Goal: Task Accomplishment & Management: Manage account settings

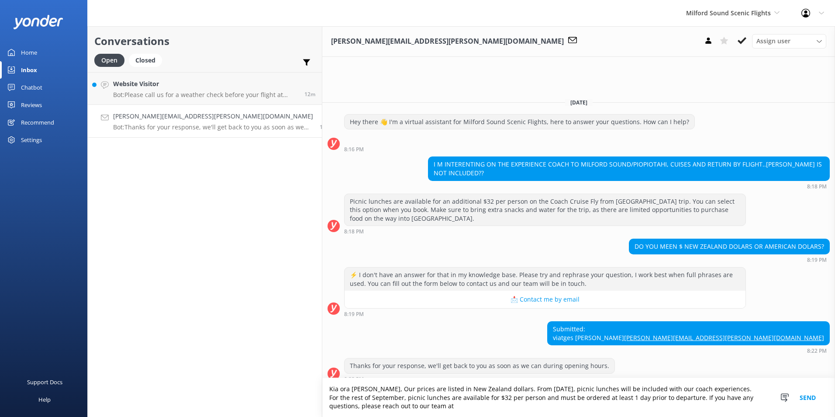
click at [726, 407] on textarea "Kia ora [PERSON_NAME], Our prices are listed in New Zealand dollars. From [DATE…" at bounding box center [578, 397] width 513 height 39
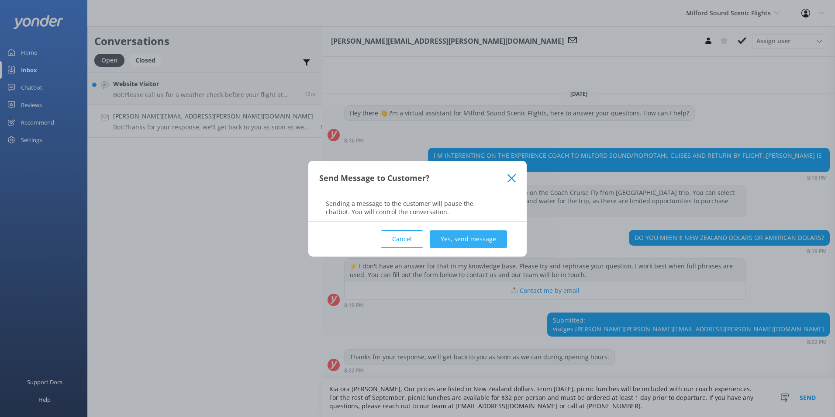
type textarea "Kia ora [PERSON_NAME], Our prices are listed in New Zealand dollars. From [DATE…"
click at [445, 241] on button "Yes, send message" at bounding box center [468, 238] width 77 height 17
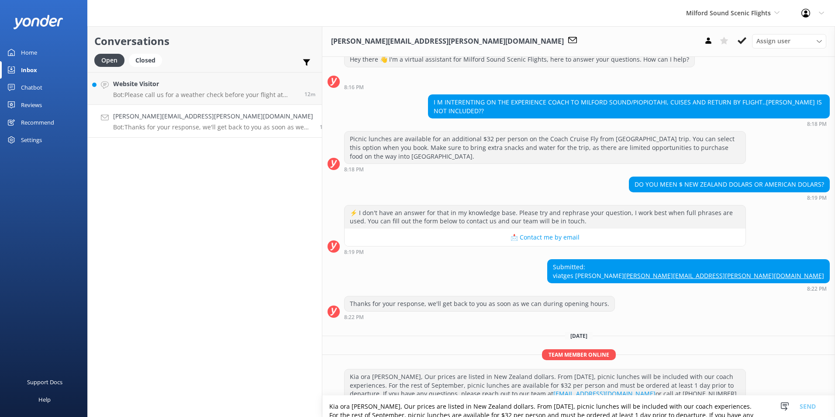
scroll to position [38, 0]
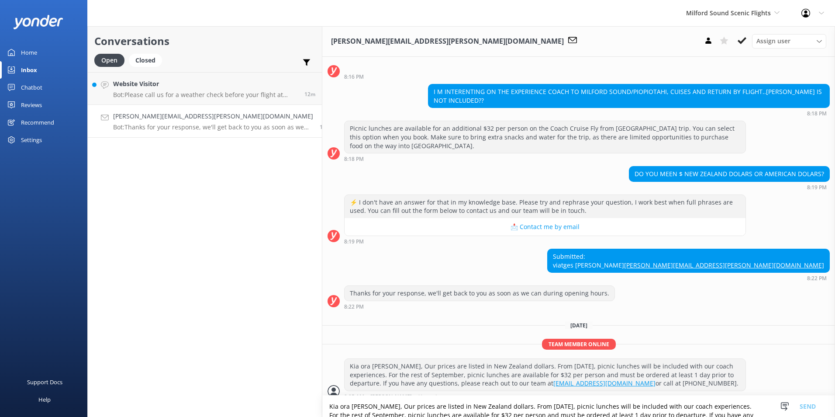
click at [745, 41] on icon at bounding box center [742, 40] width 9 height 9
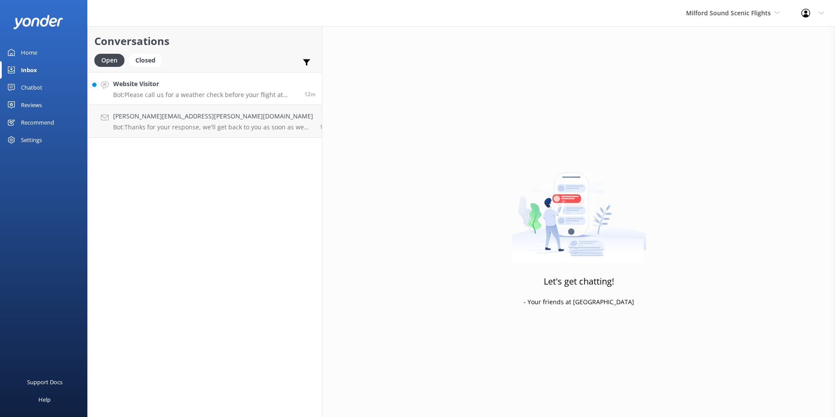
click at [228, 88] on h4 "Website Visitor" at bounding box center [205, 84] width 185 height 10
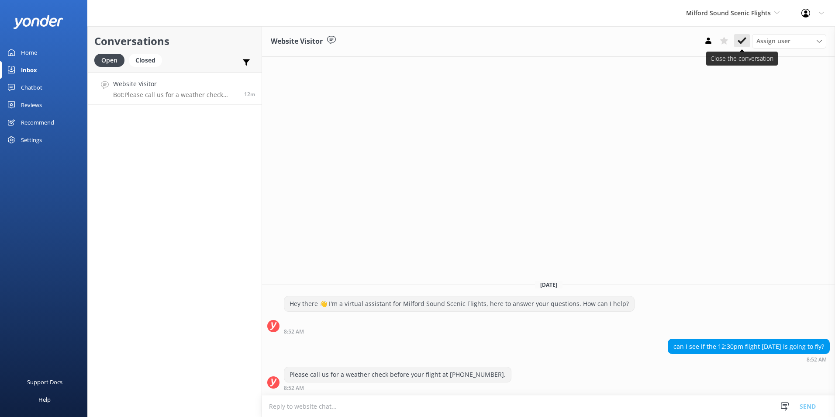
click at [742, 36] on button at bounding box center [742, 40] width 16 height 13
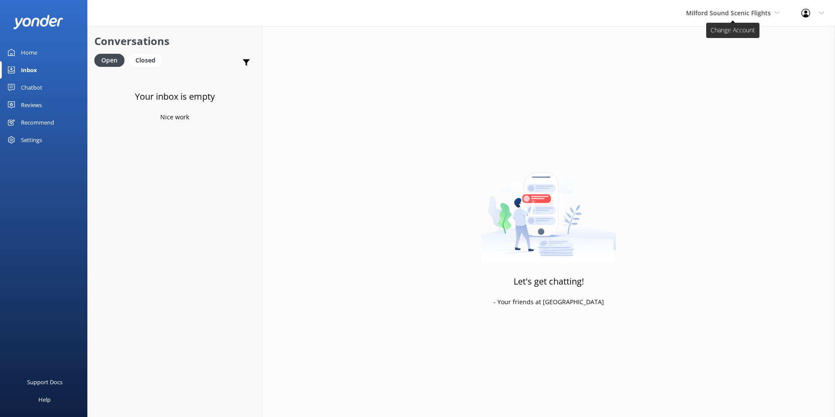
click at [750, 11] on span "Milford Sound Scenic Flights" at bounding box center [728, 13] width 85 height 8
click at [738, 38] on link "Milford Sound Scenic Flights" at bounding box center [718, 36] width 87 height 21
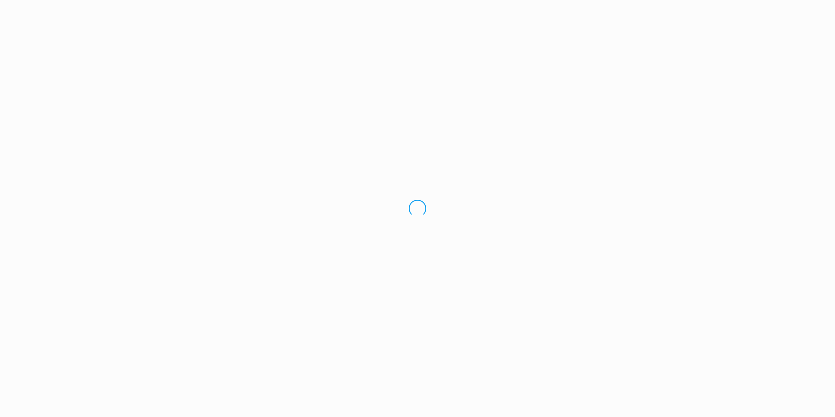
click at [744, 16] on div "Loading.." at bounding box center [417, 208] width 835 height 417
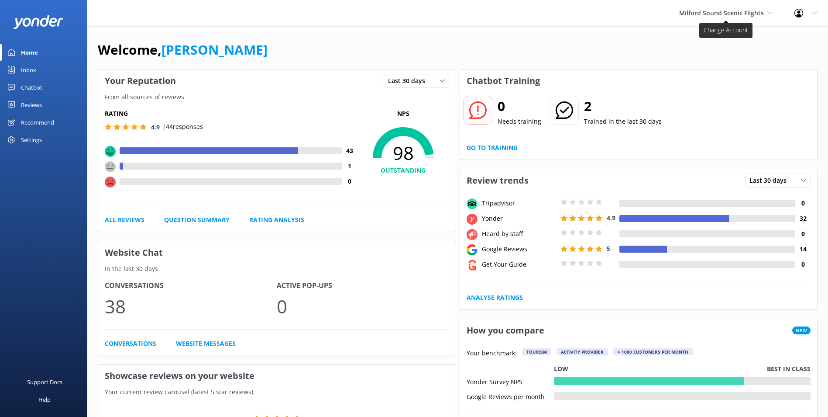
click at [734, 18] on span "Milford Sound Scenic Flights" at bounding box center [726, 13] width 93 height 10
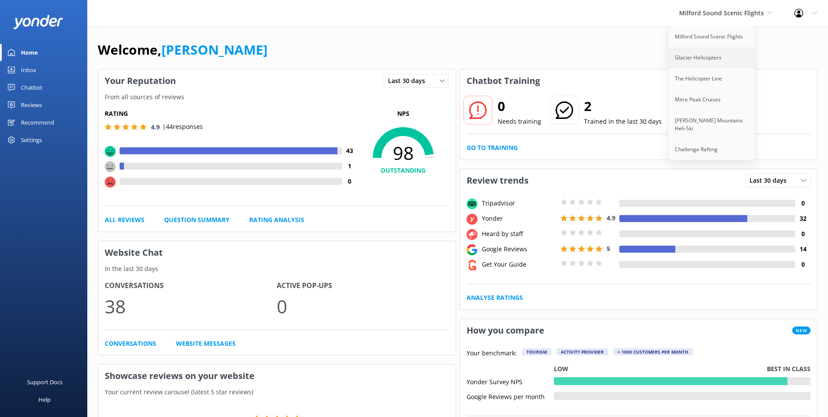
click at [723, 53] on link "Glacier Helicopters" at bounding box center [712, 57] width 87 height 21
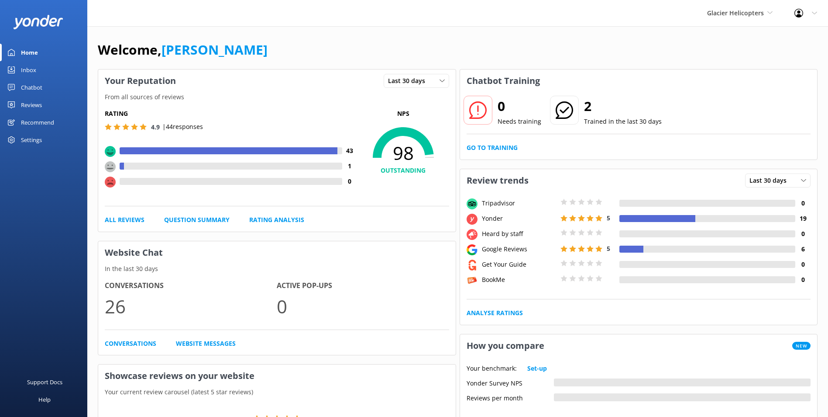
click at [33, 68] on div "Inbox" at bounding box center [28, 69] width 15 height 17
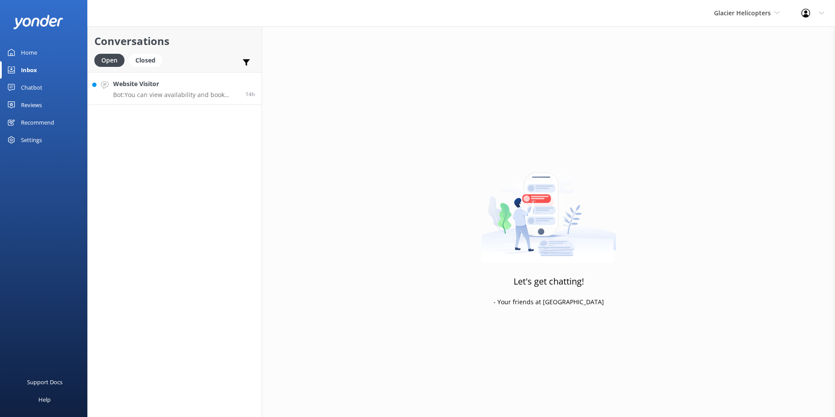
click at [175, 87] on h4 "Website Visitor" at bounding box center [176, 84] width 126 height 10
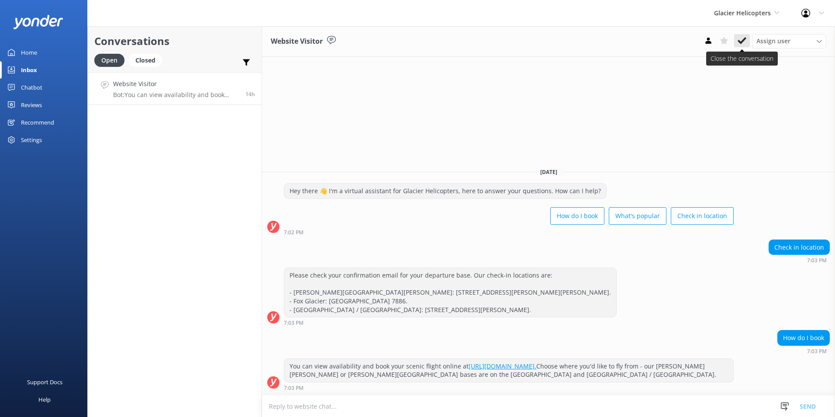
click at [744, 37] on icon at bounding box center [742, 40] width 9 height 9
click at [770, 16] on span "Glacier Helicopters" at bounding box center [742, 13] width 57 height 8
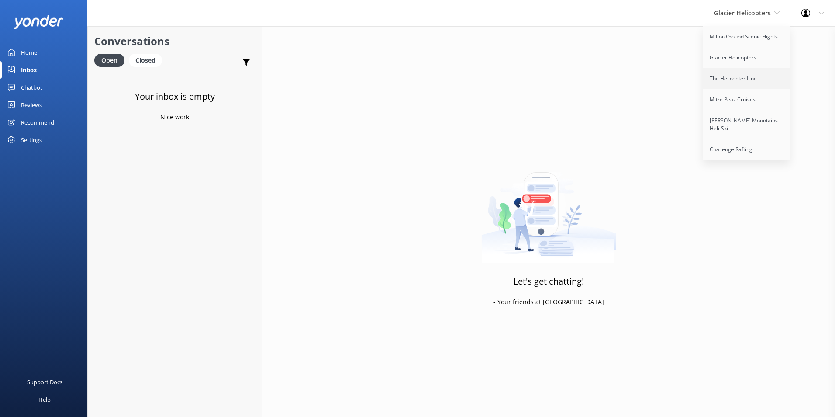
click at [775, 75] on link "The Helicopter Line" at bounding box center [746, 78] width 87 height 21
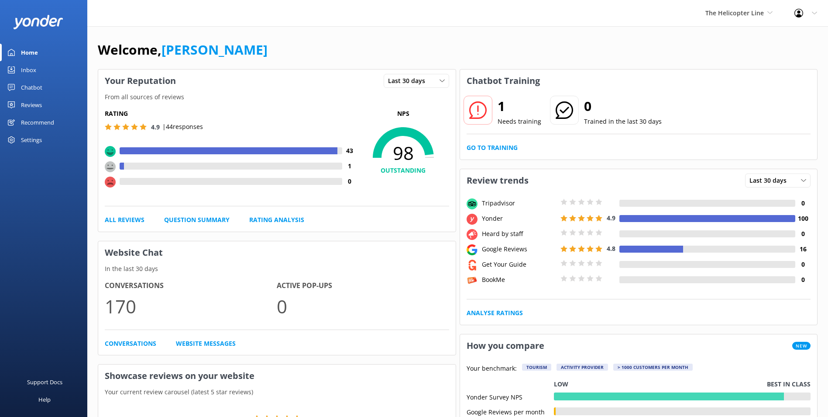
click at [47, 68] on link "Inbox" at bounding box center [43, 69] width 87 height 17
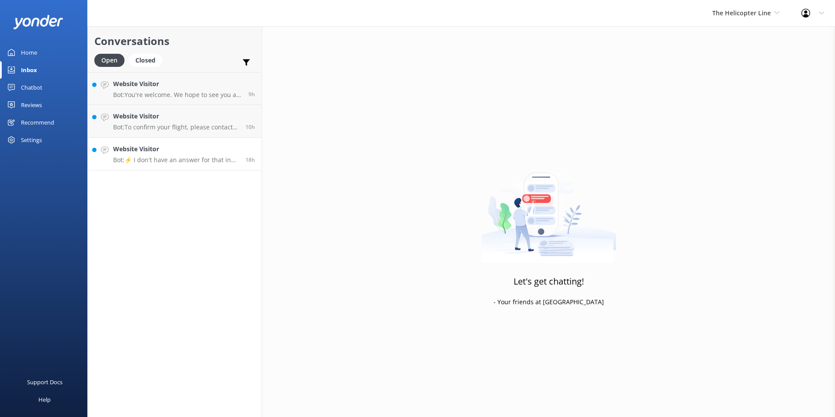
click at [248, 157] on span "18h" at bounding box center [250, 159] width 10 height 7
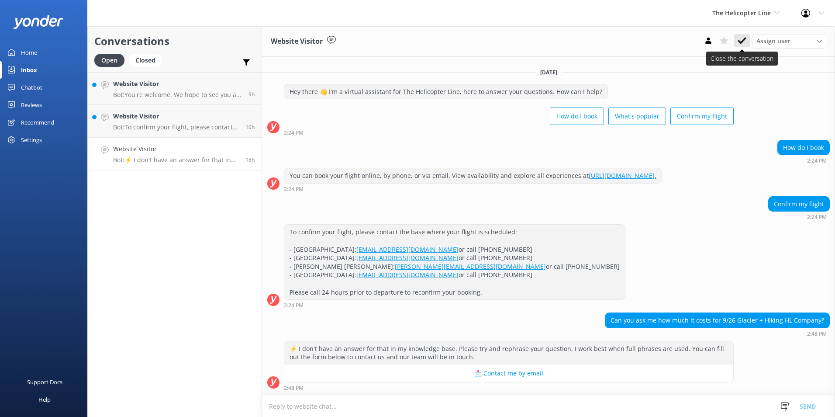
click at [740, 34] on button at bounding box center [742, 40] width 16 height 13
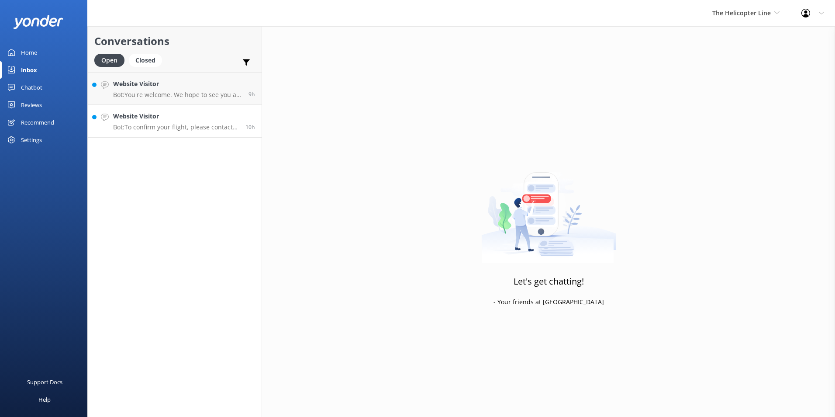
click at [137, 128] on p "Bot: To confirm your flight, please contact the base where your flight is booke…" at bounding box center [176, 127] width 126 height 8
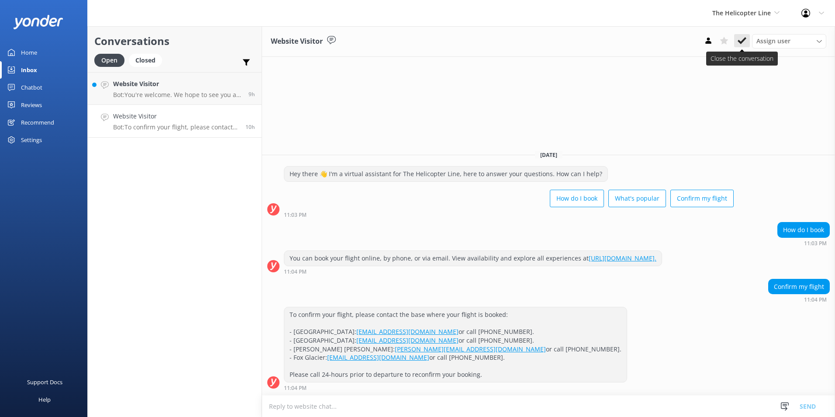
click at [745, 44] on icon at bounding box center [742, 40] width 9 height 9
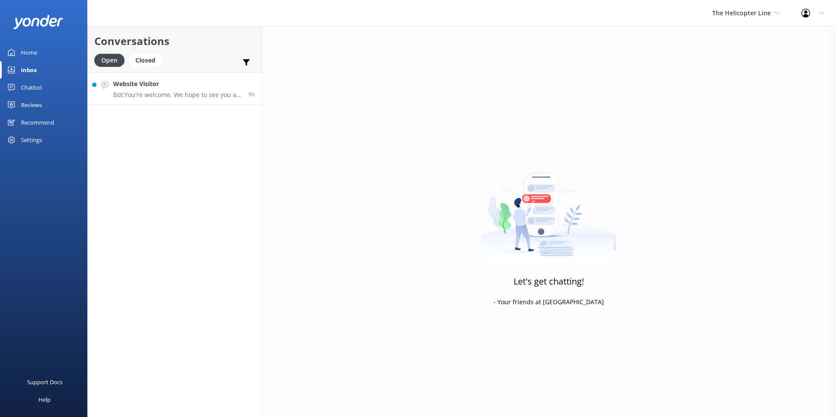
click at [197, 83] on h4 "Website Visitor" at bounding box center [177, 84] width 129 height 10
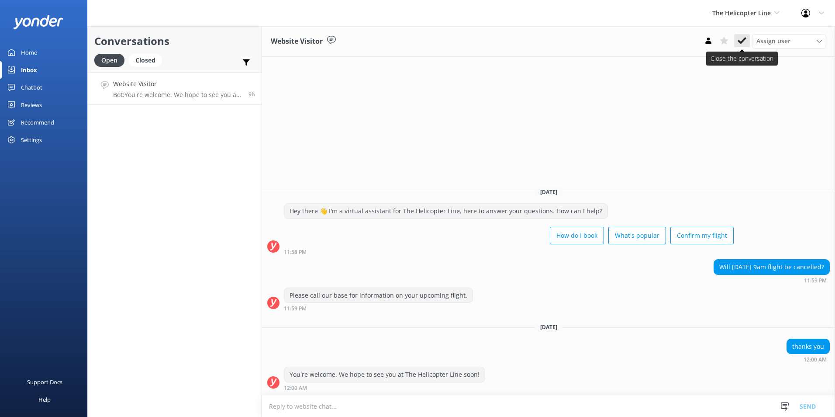
click at [745, 42] on icon at bounding box center [742, 40] width 9 height 9
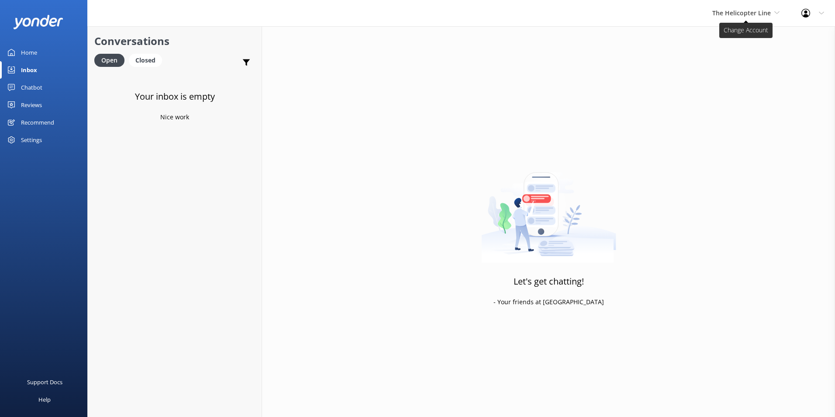
click at [763, 9] on span "The Helicopter Line" at bounding box center [741, 13] width 59 height 8
click at [763, 101] on link "Mitre Peak Cruises" at bounding box center [744, 99] width 87 height 21
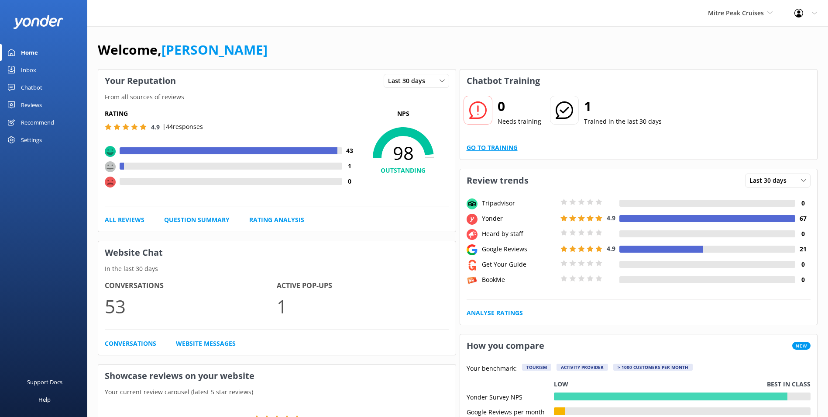
click at [507, 144] on link "Go to Training" at bounding box center [492, 148] width 51 height 10
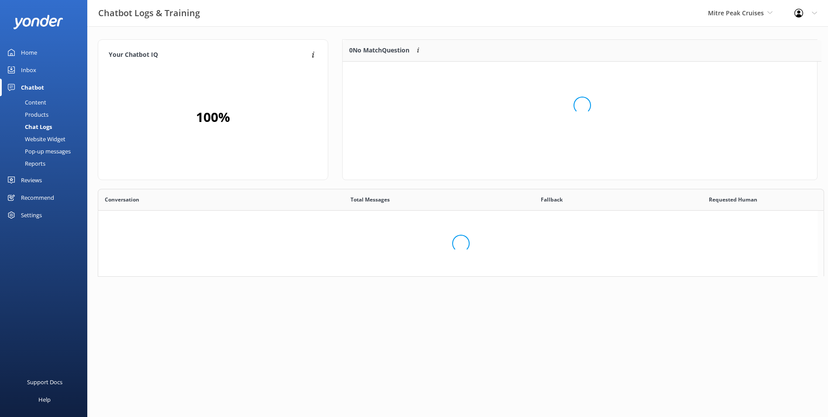
scroll to position [103, 468]
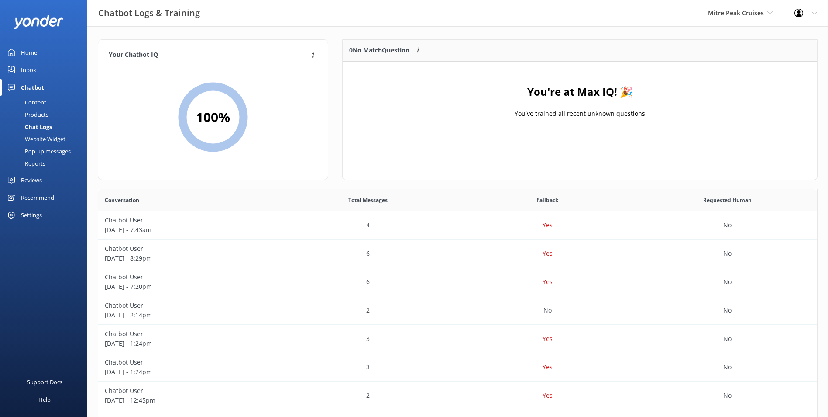
click at [9, 65] on link "Inbox" at bounding box center [43, 69] width 87 height 17
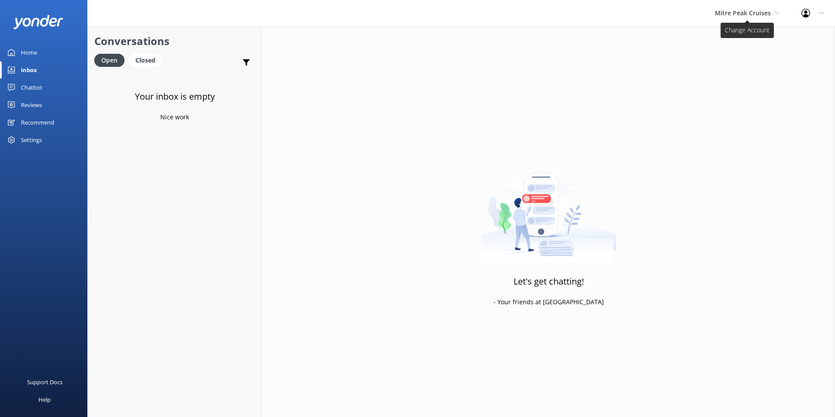
click at [738, 9] on span "Mitre Peak Cruises" at bounding box center [743, 13] width 56 height 8
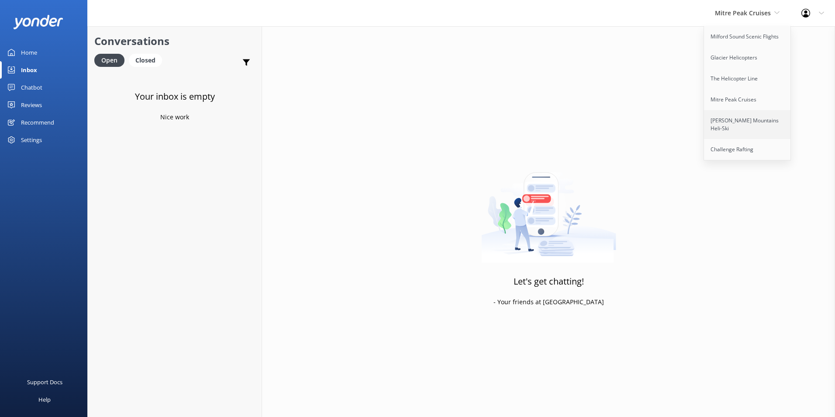
click at [762, 123] on link "[PERSON_NAME] Mountains Heli-Ski" at bounding box center [747, 124] width 87 height 29
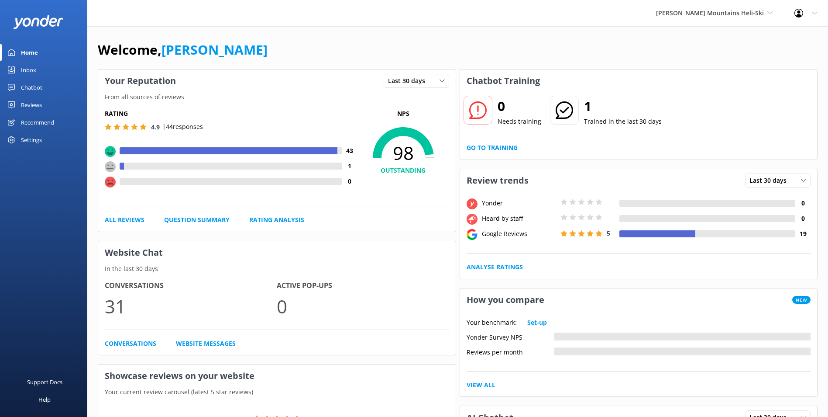
click at [39, 71] on link "Inbox" at bounding box center [43, 69] width 87 height 17
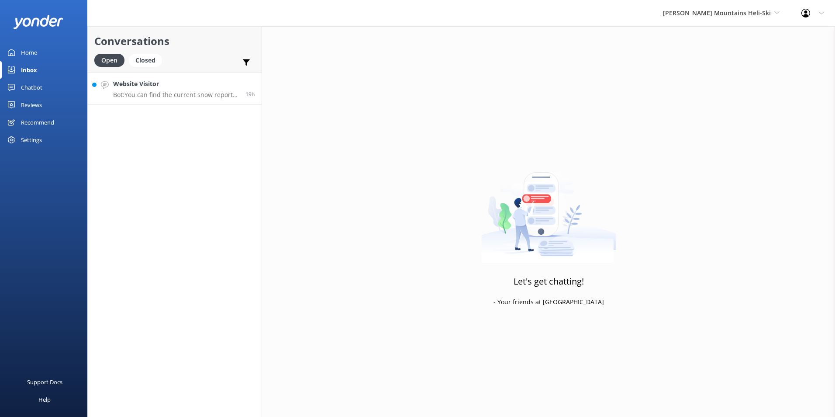
click at [207, 80] on h4 "Website Visitor" at bounding box center [176, 84] width 126 height 10
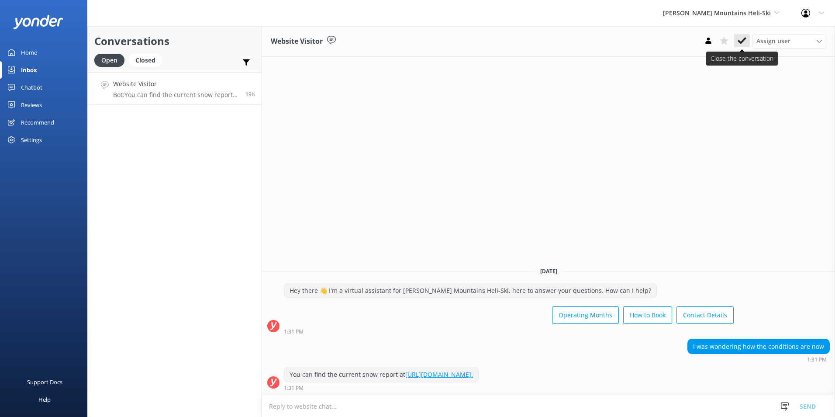
click at [745, 38] on icon at bounding box center [742, 40] width 9 height 9
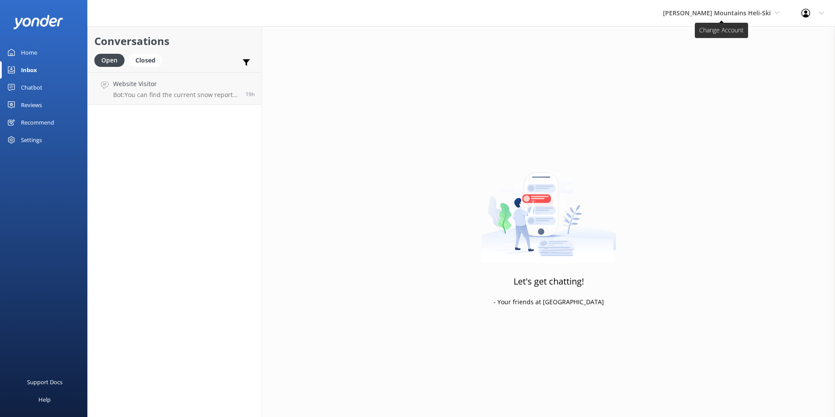
click at [745, 9] on span "[PERSON_NAME] Mountains Heli-Ski" at bounding box center [717, 13] width 108 height 8
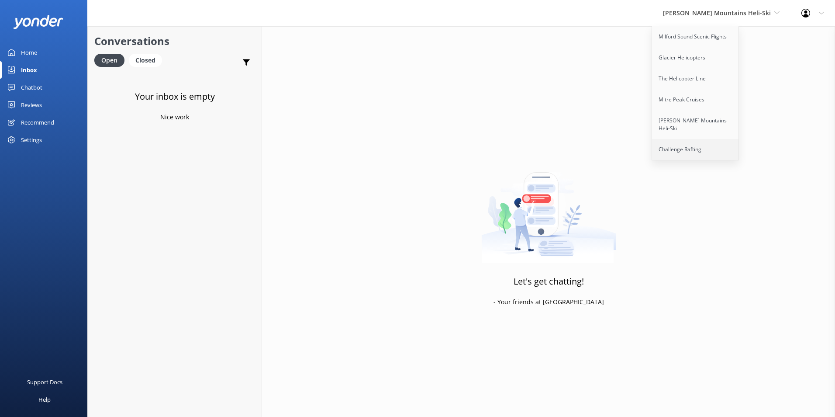
click at [739, 139] on link "Challenge Rafting" at bounding box center [695, 149] width 87 height 21
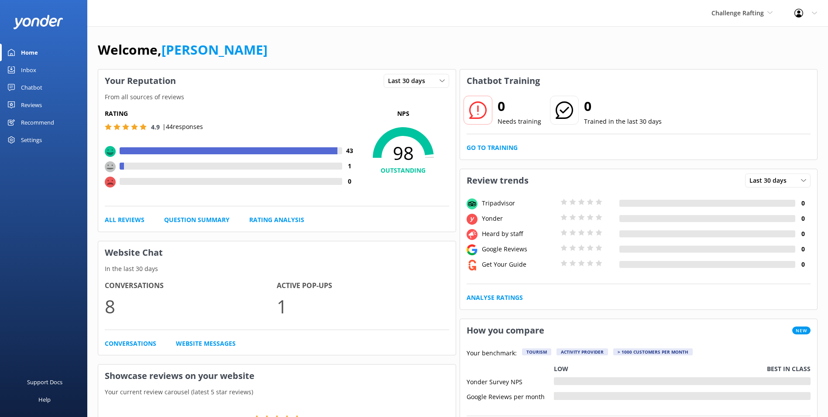
click at [23, 59] on div "Home" at bounding box center [29, 52] width 17 height 17
click at [26, 69] on div "Inbox" at bounding box center [28, 69] width 15 height 17
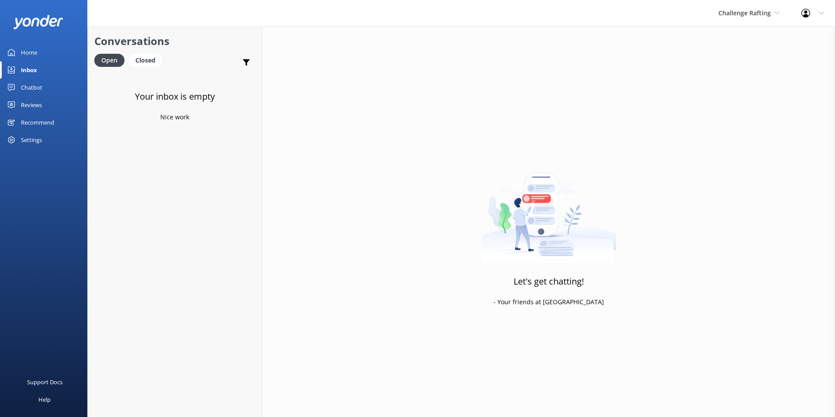
click at [40, 101] on div "Reviews" at bounding box center [31, 104] width 21 height 17
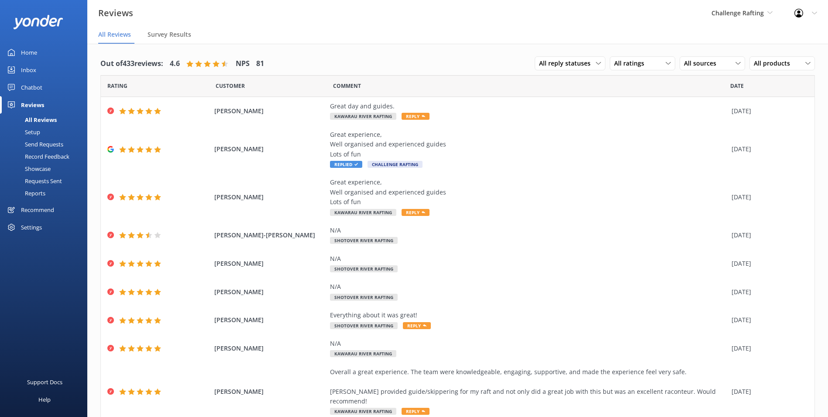
click at [42, 88] on link "Chatbot" at bounding box center [43, 87] width 87 height 17
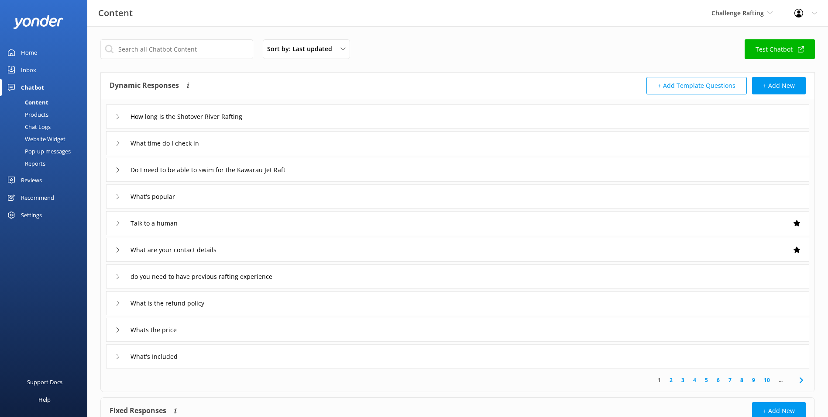
drag, startPoint x: 41, startPoint y: 59, endPoint x: 35, endPoint y: 65, distance: 9.0
click at [41, 59] on link "Home" at bounding box center [43, 52] width 87 height 17
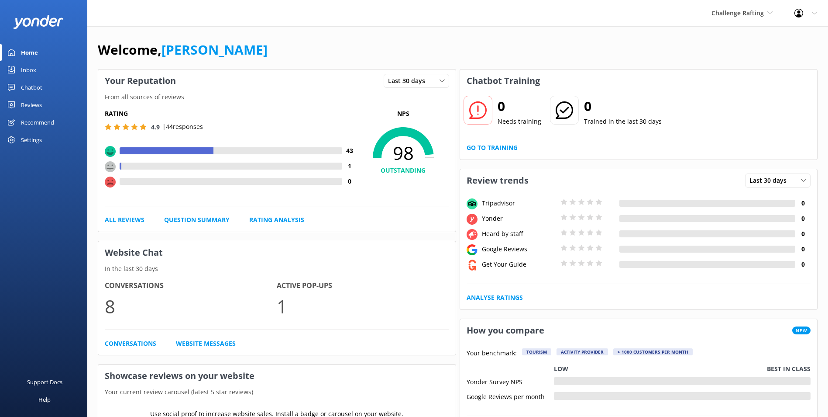
click at [35, 66] on div "Inbox" at bounding box center [28, 69] width 15 height 17
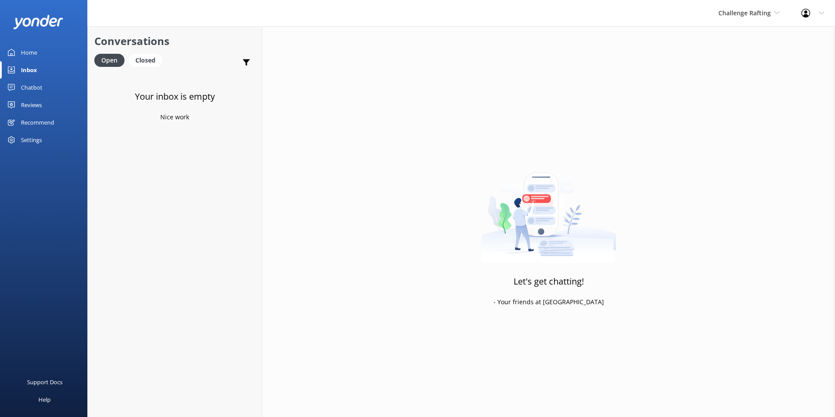
click at [33, 52] on div "Home" at bounding box center [29, 52] width 16 height 17
